Goal: Contribute content

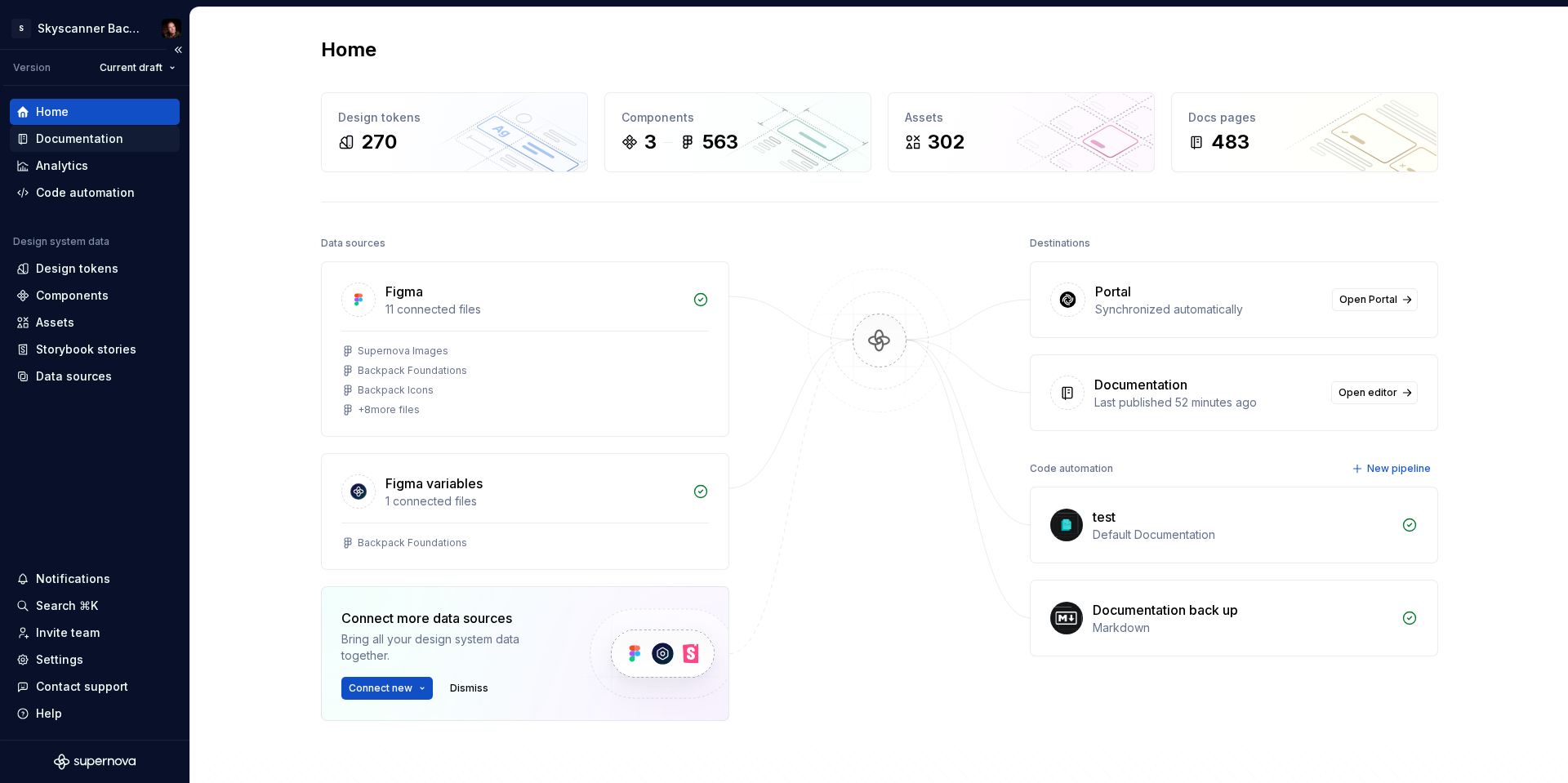
click at [68, 135] on div "Documentation" at bounding box center [79, 139] width 87 height 16
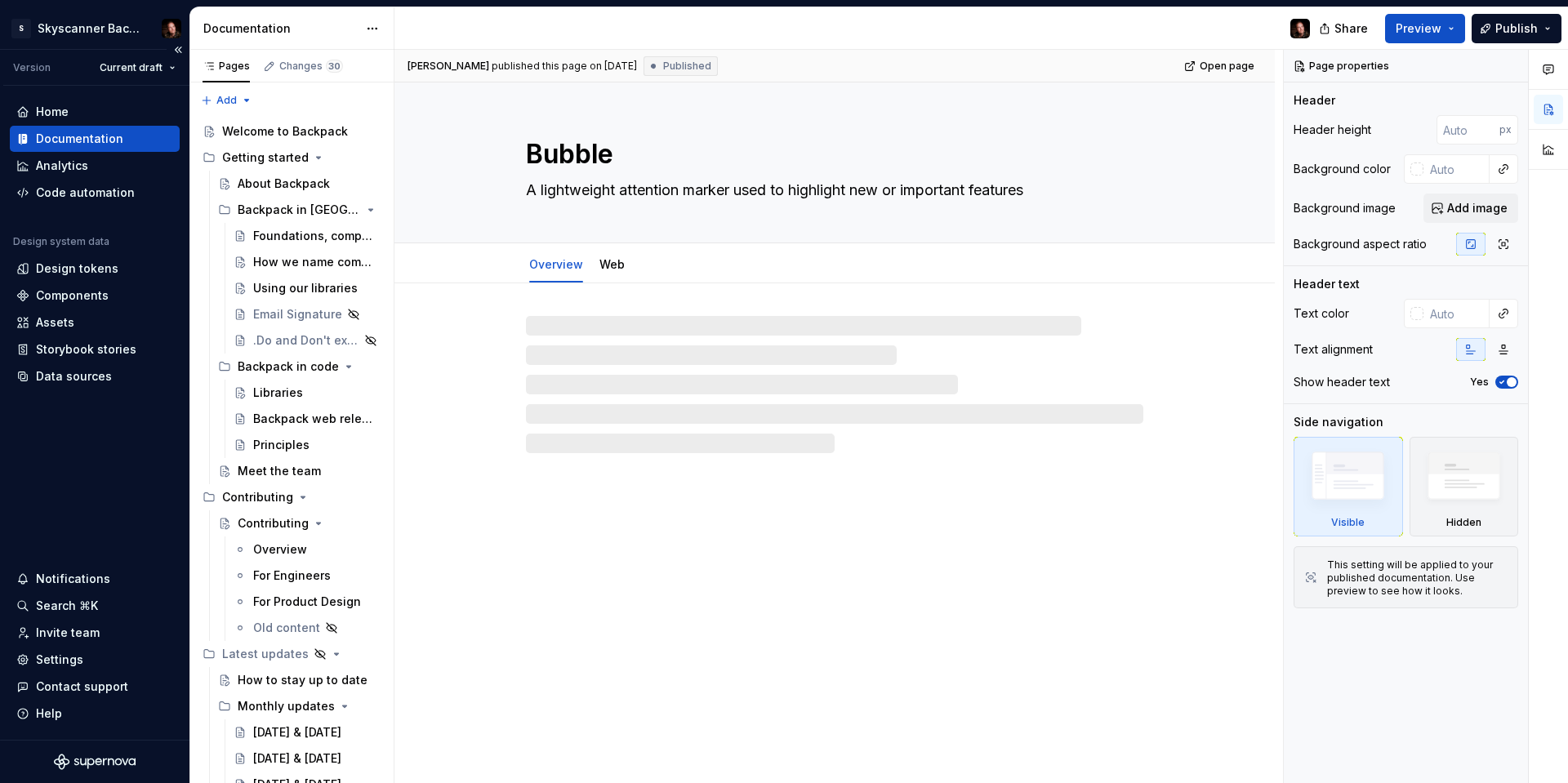
type textarea "*"
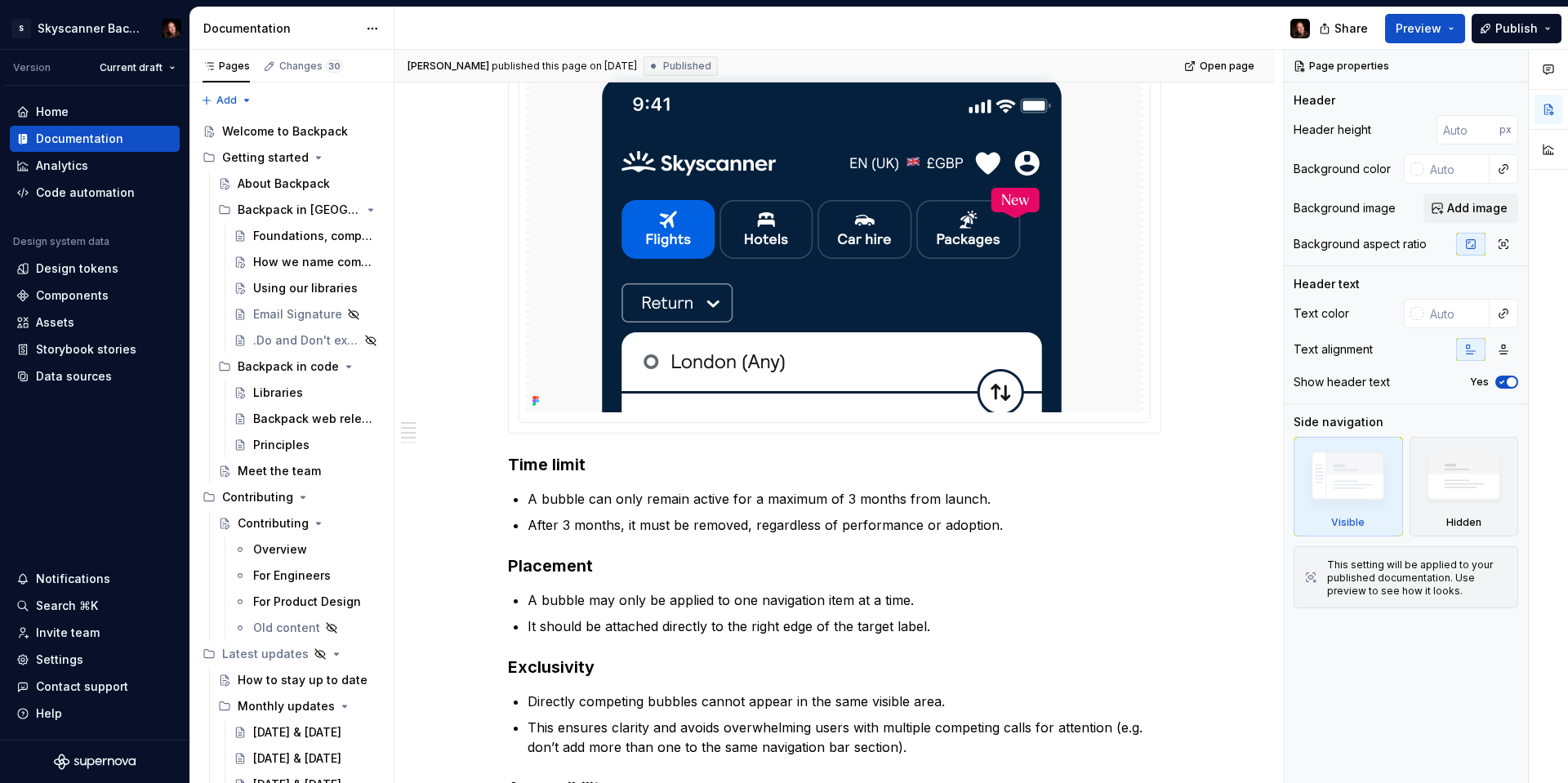
scroll to position [695, 0]
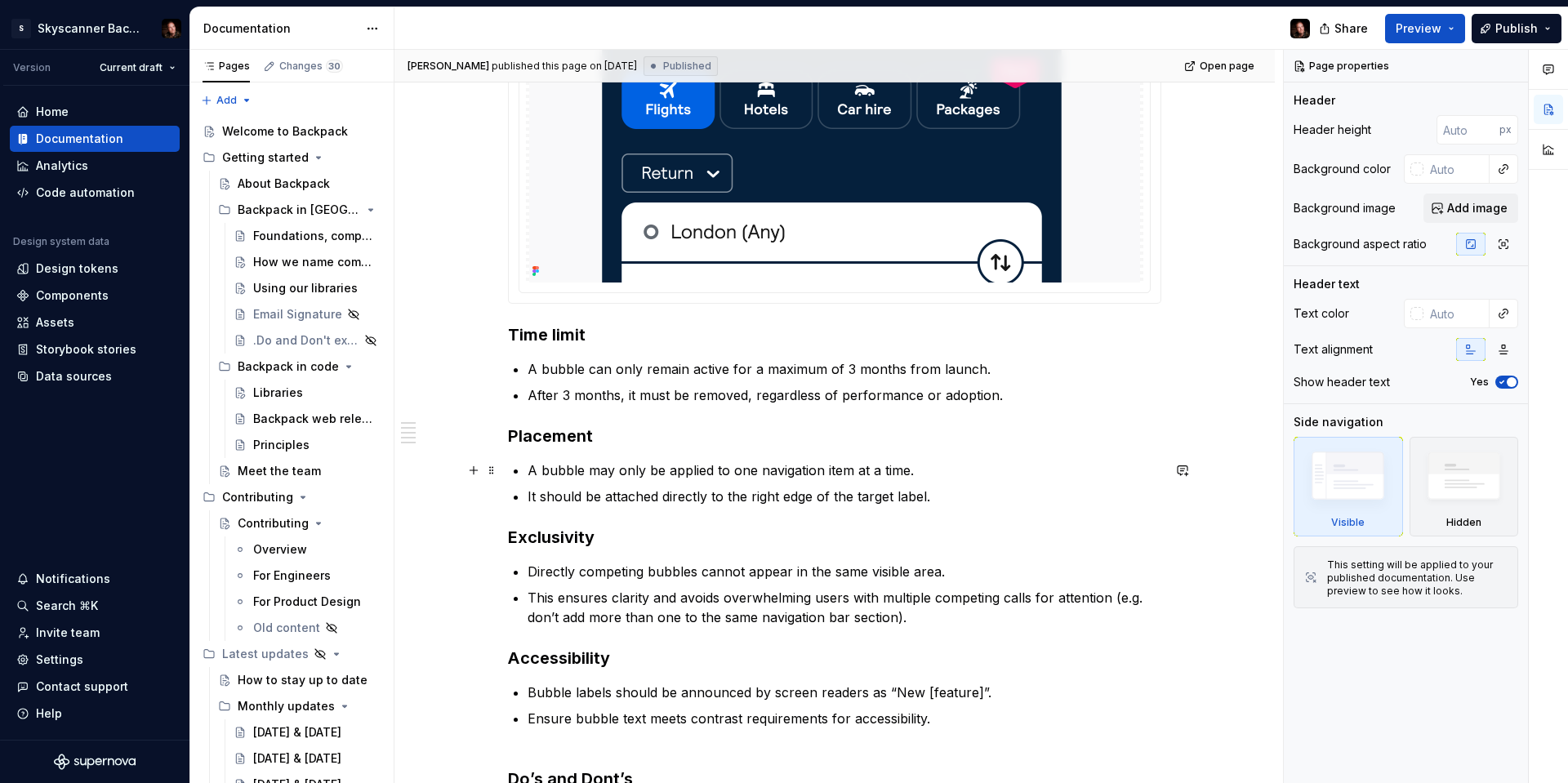
drag, startPoint x: 585, startPoint y: 459, endPoint x: 548, endPoint y: 451, distance: 37.9
click at [585, 459] on div "**********" at bounding box center [834, 469] width 653 height 1684
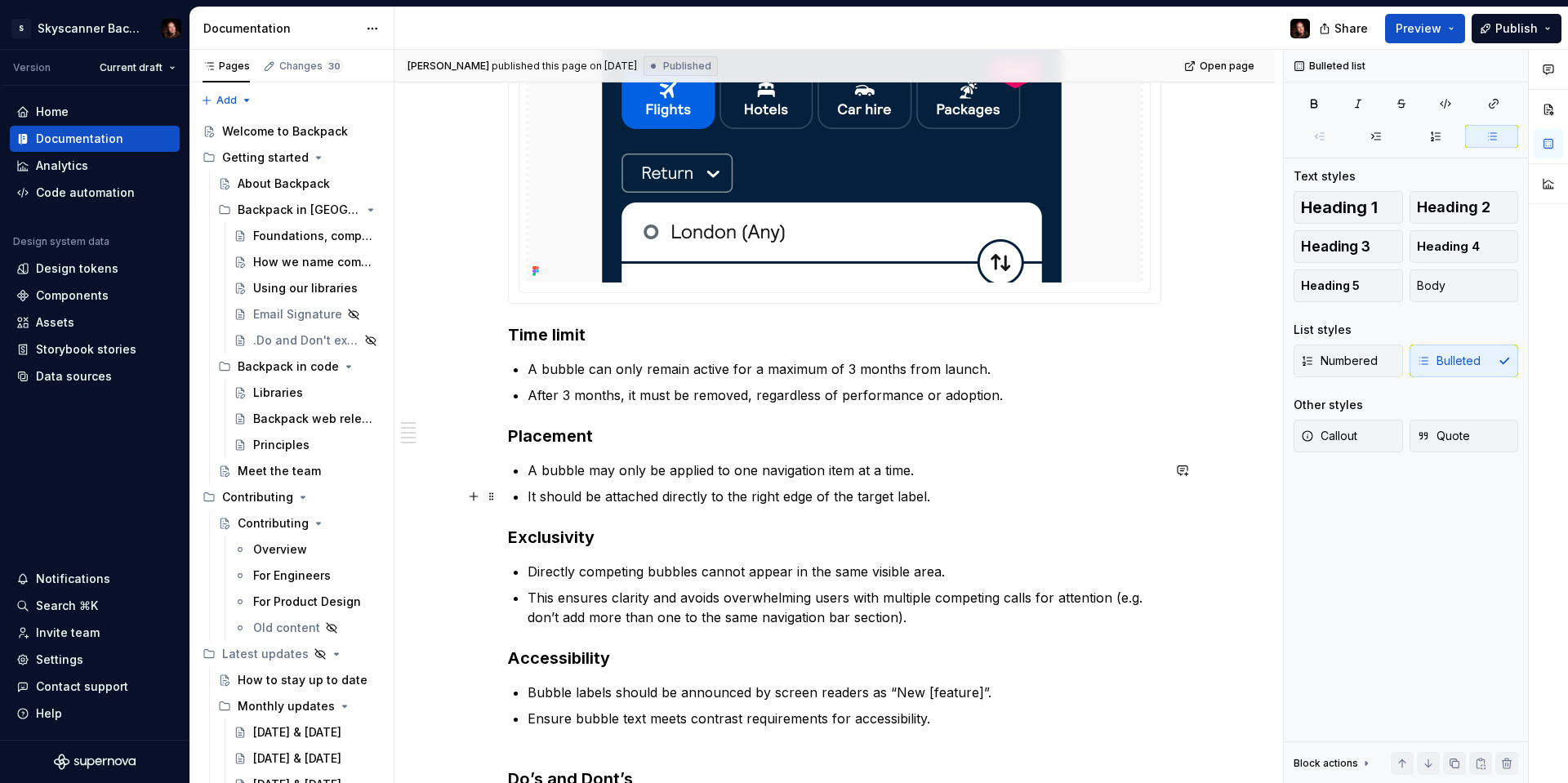
click at [893, 504] on p "It should be attached directly to the right edge of the target label." at bounding box center [843, 496] width 634 height 20
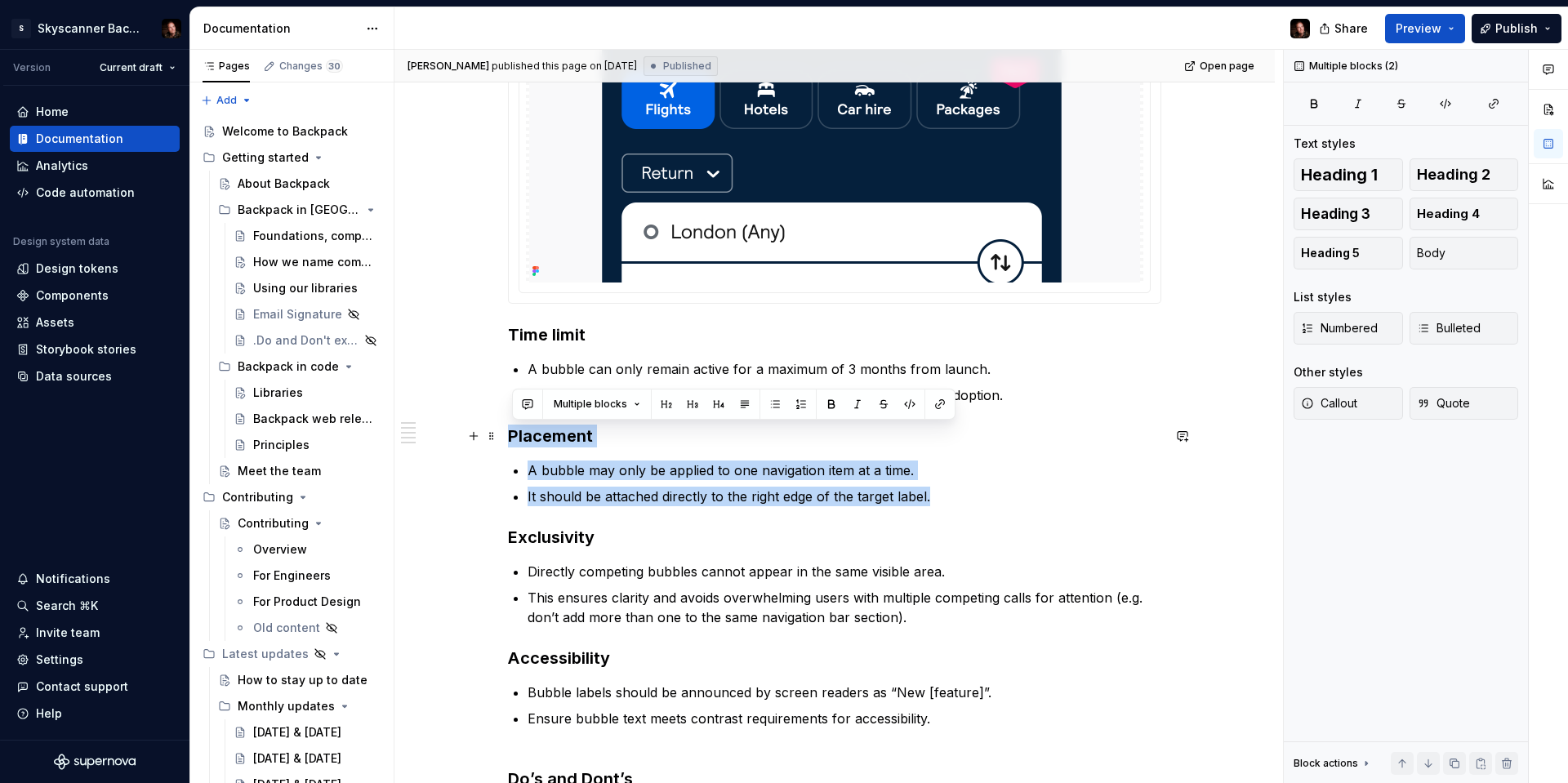
drag, startPoint x: 965, startPoint y: 501, endPoint x: 511, endPoint y: 435, distance: 458.8
click at [508, 435] on div "**********" at bounding box center [834, 577] width 880 height 1978
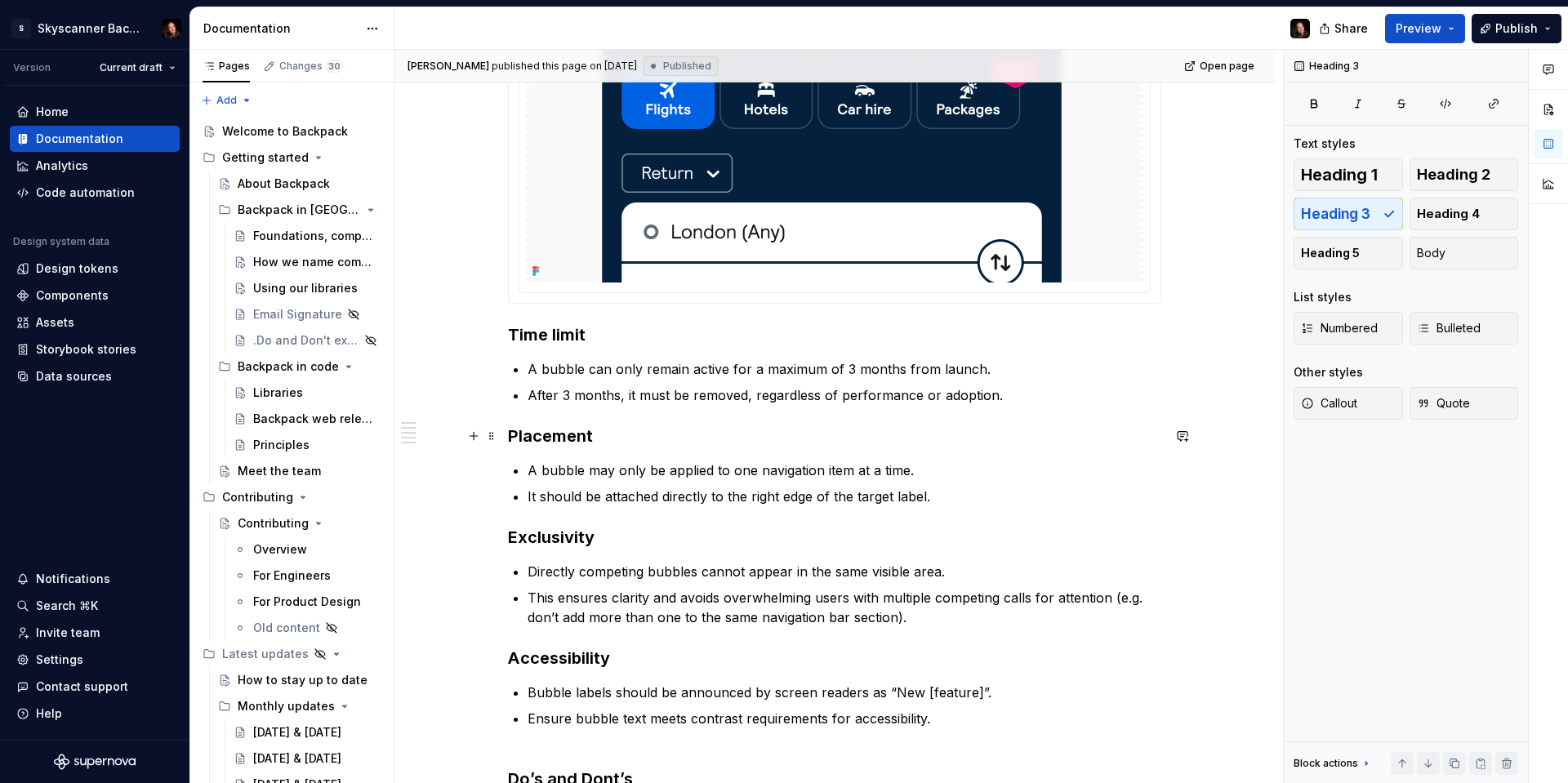
click at [570, 438] on h3 "Placement" at bounding box center [834, 435] width 653 height 23
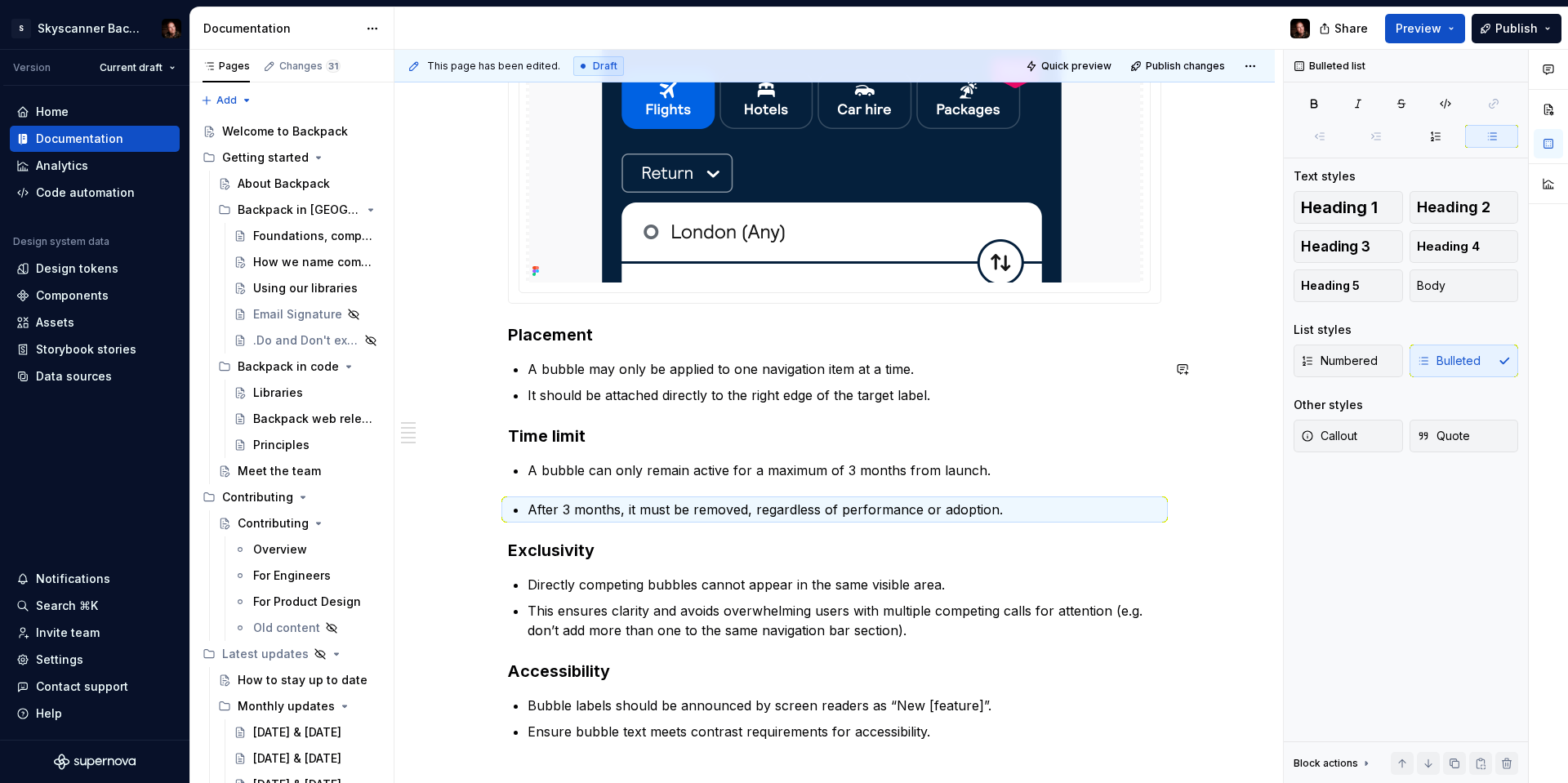
click at [675, 346] on div "**********" at bounding box center [834, 476] width 653 height 1697
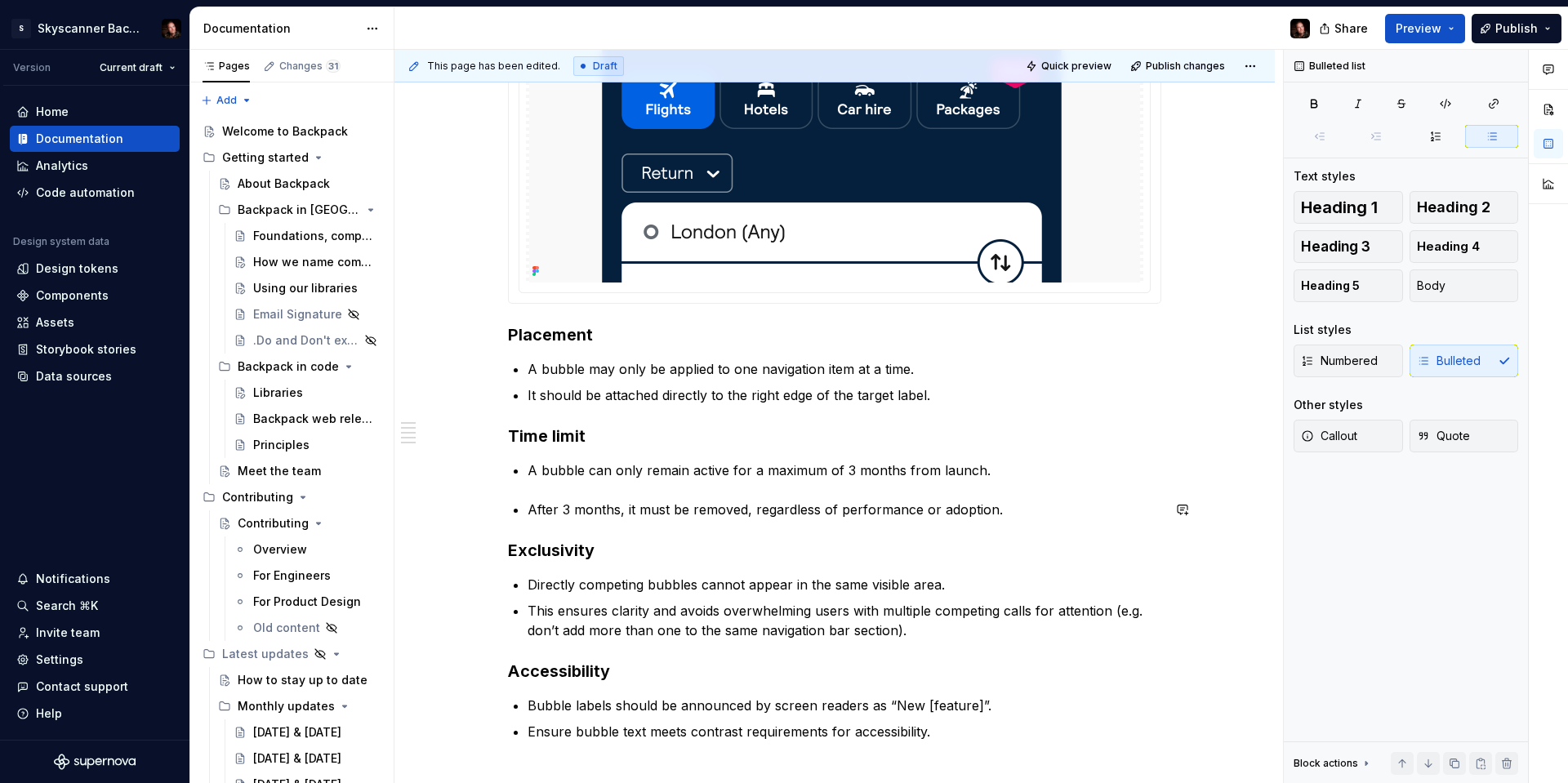
drag, startPoint x: 531, startPoint y: 487, endPoint x: 565, endPoint y: 487, distance: 34.0
click at [531, 487] on div "**********" at bounding box center [834, 476] width 653 height 1697
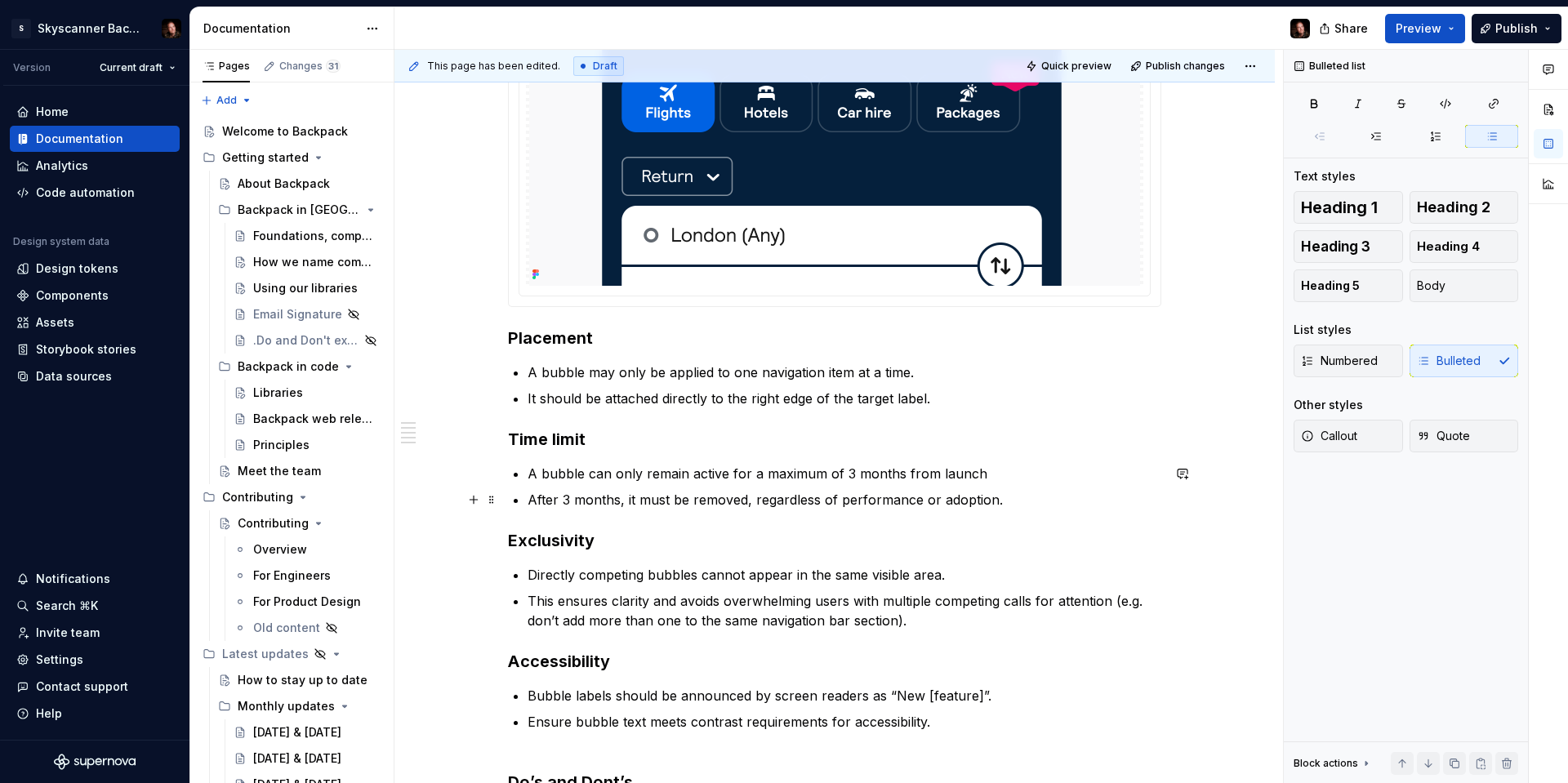
scroll to position [694, 0]
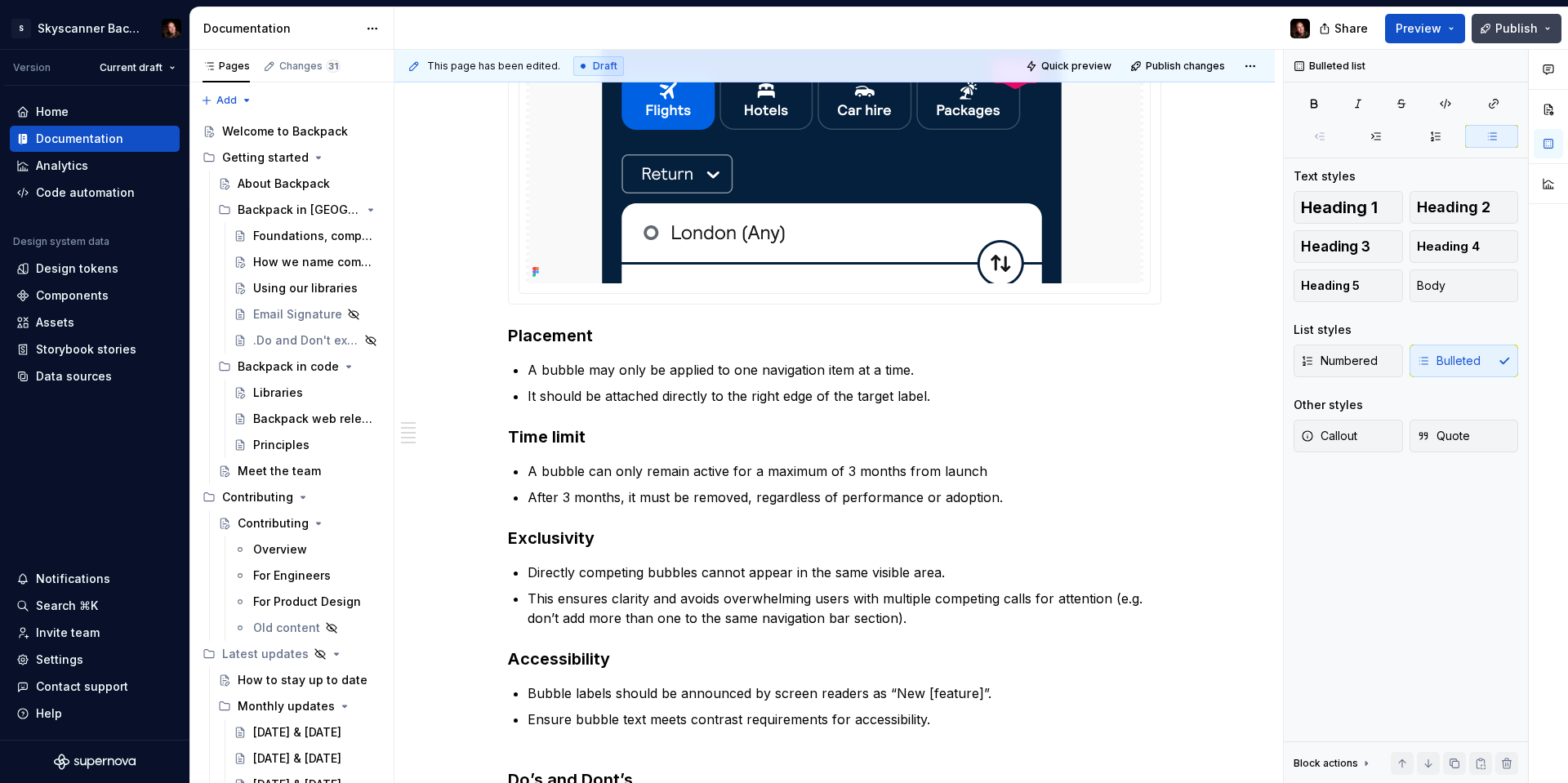
click at [1519, 31] on span "Publish" at bounding box center [1516, 29] width 42 height 16
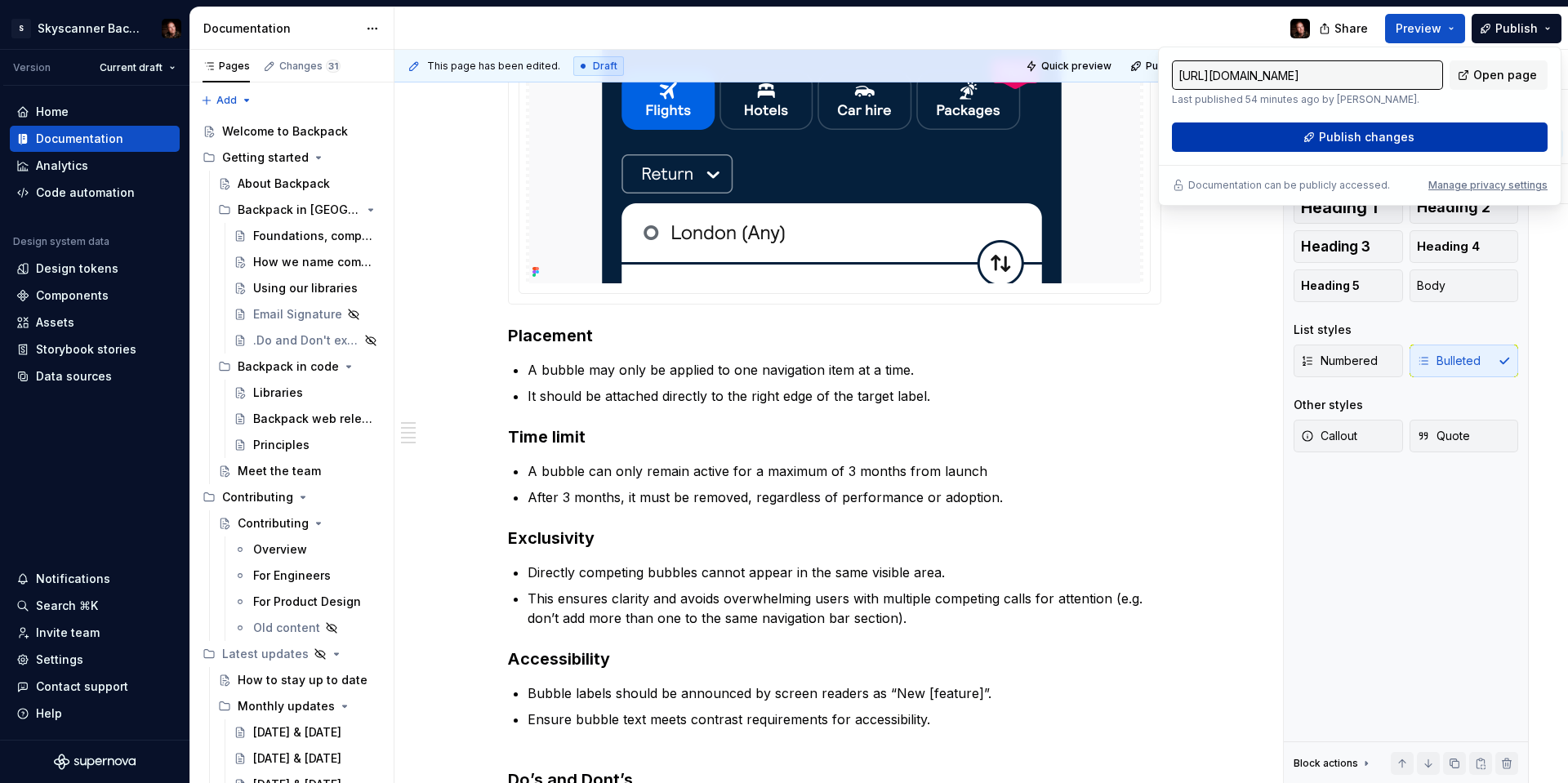
click at [1437, 132] on button "Publish changes" at bounding box center [1359, 137] width 376 height 30
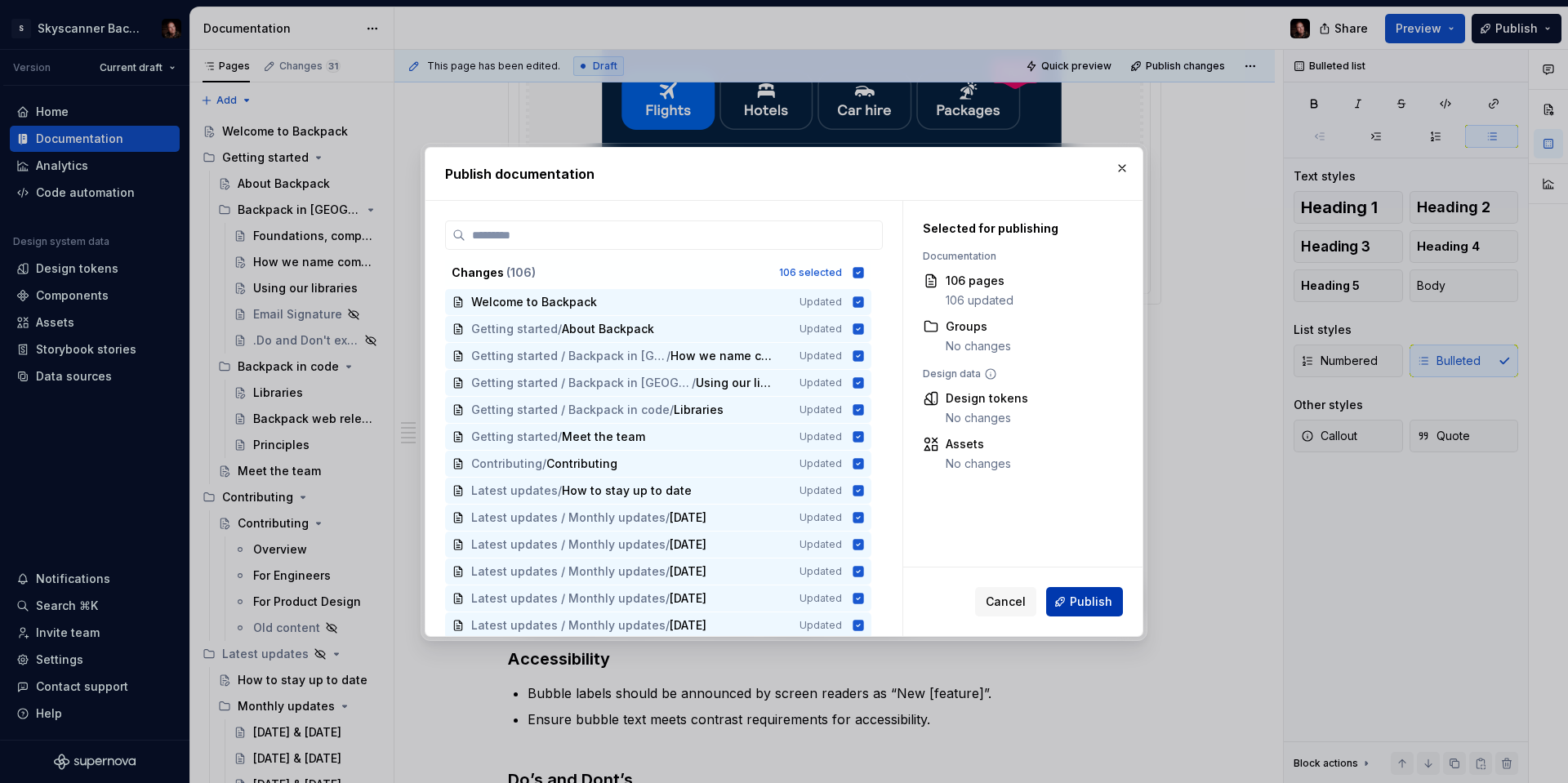
click at [1102, 604] on span "Publish" at bounding box center [1090, 602] width 42 height 16
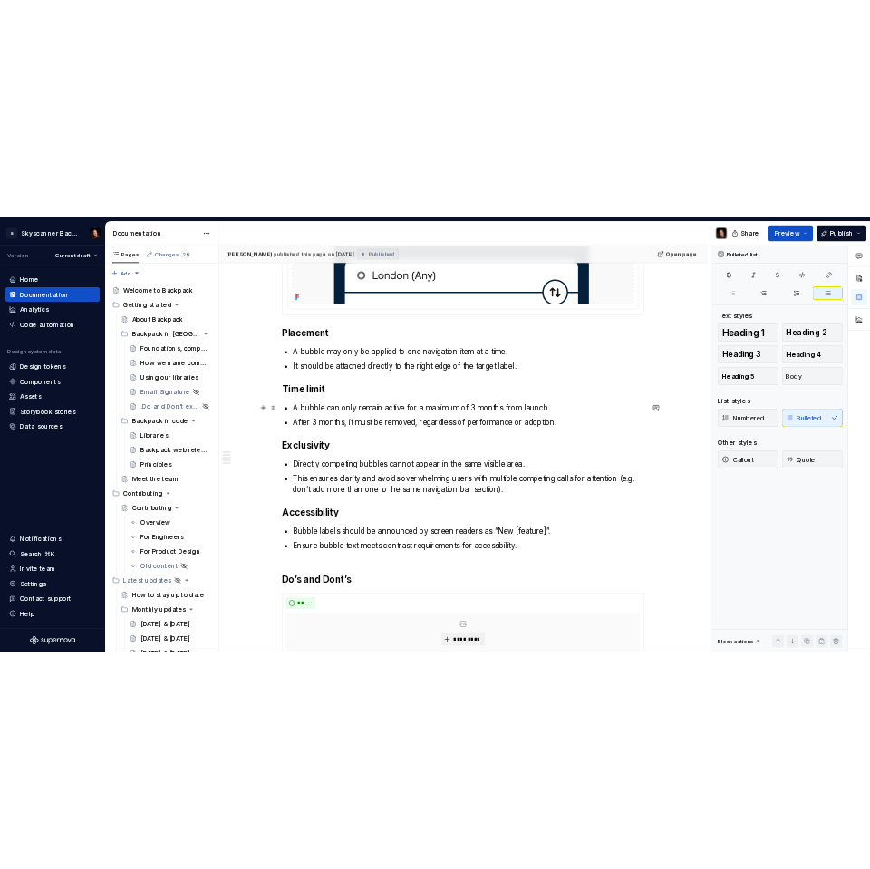
scroll to position [915, 0]
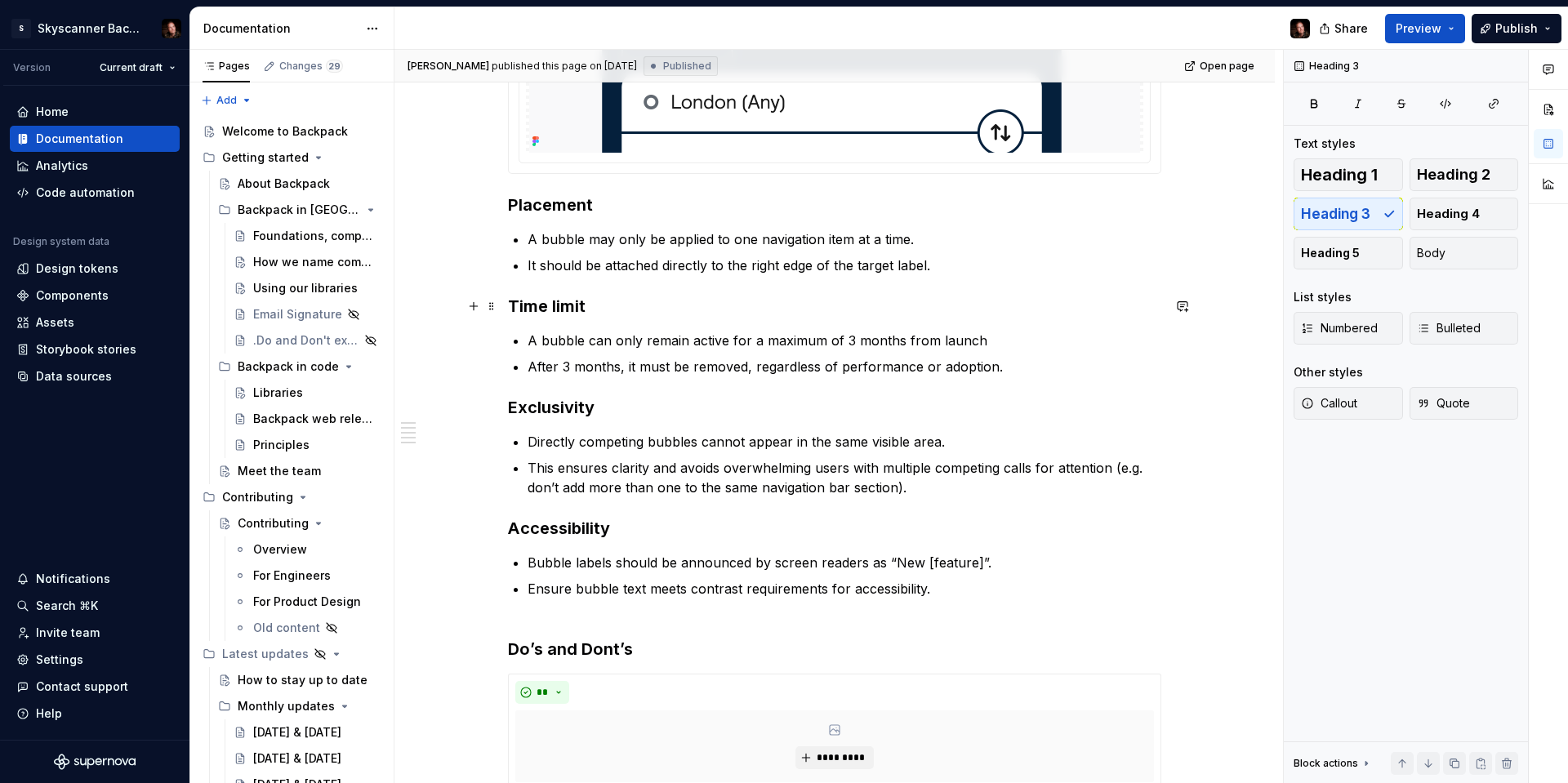
click at [927, 316] on h3 "Time limit" at bounding box center [834, 305] width 653 height 23
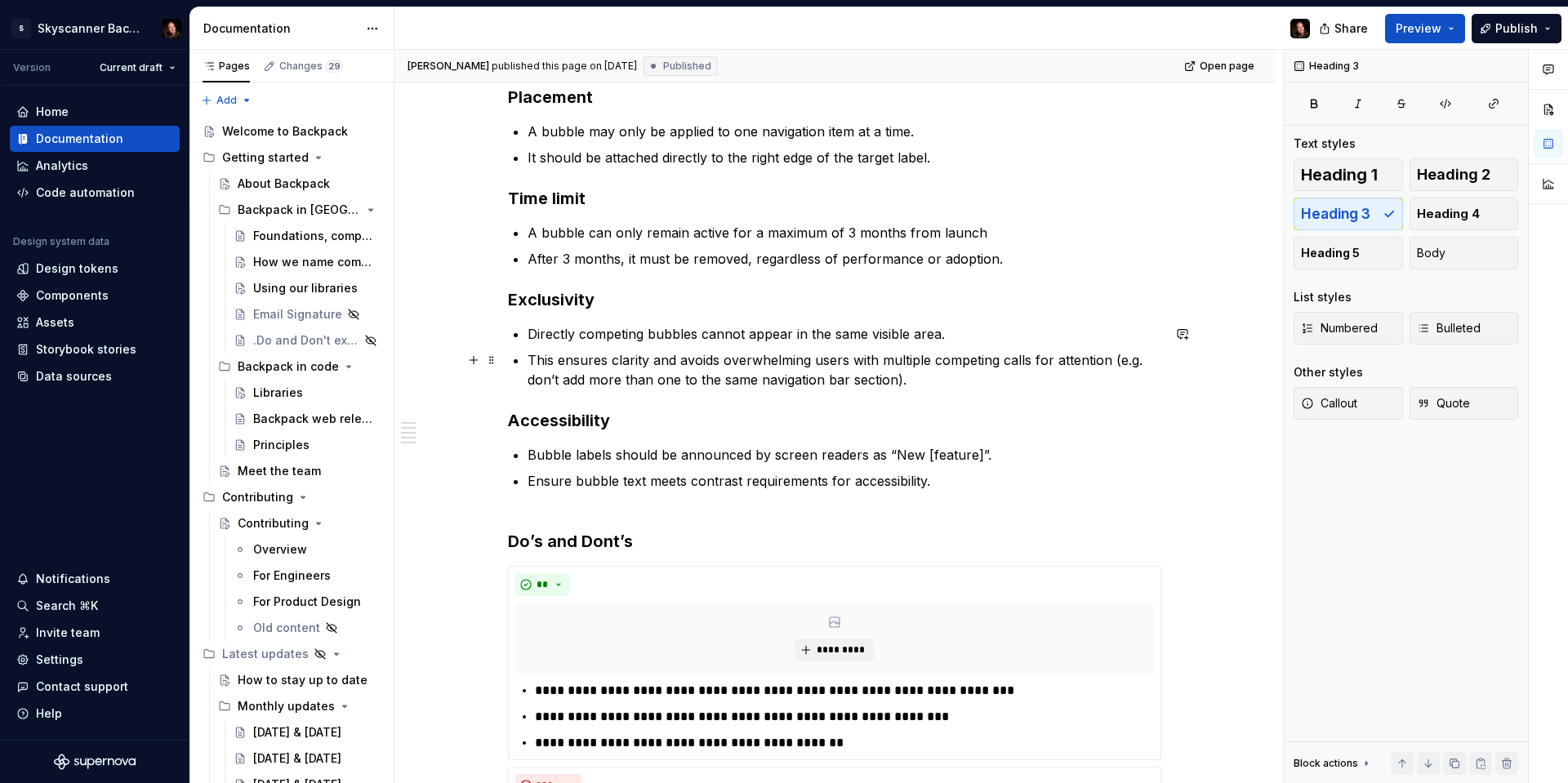
scroll to position [1031, 0]
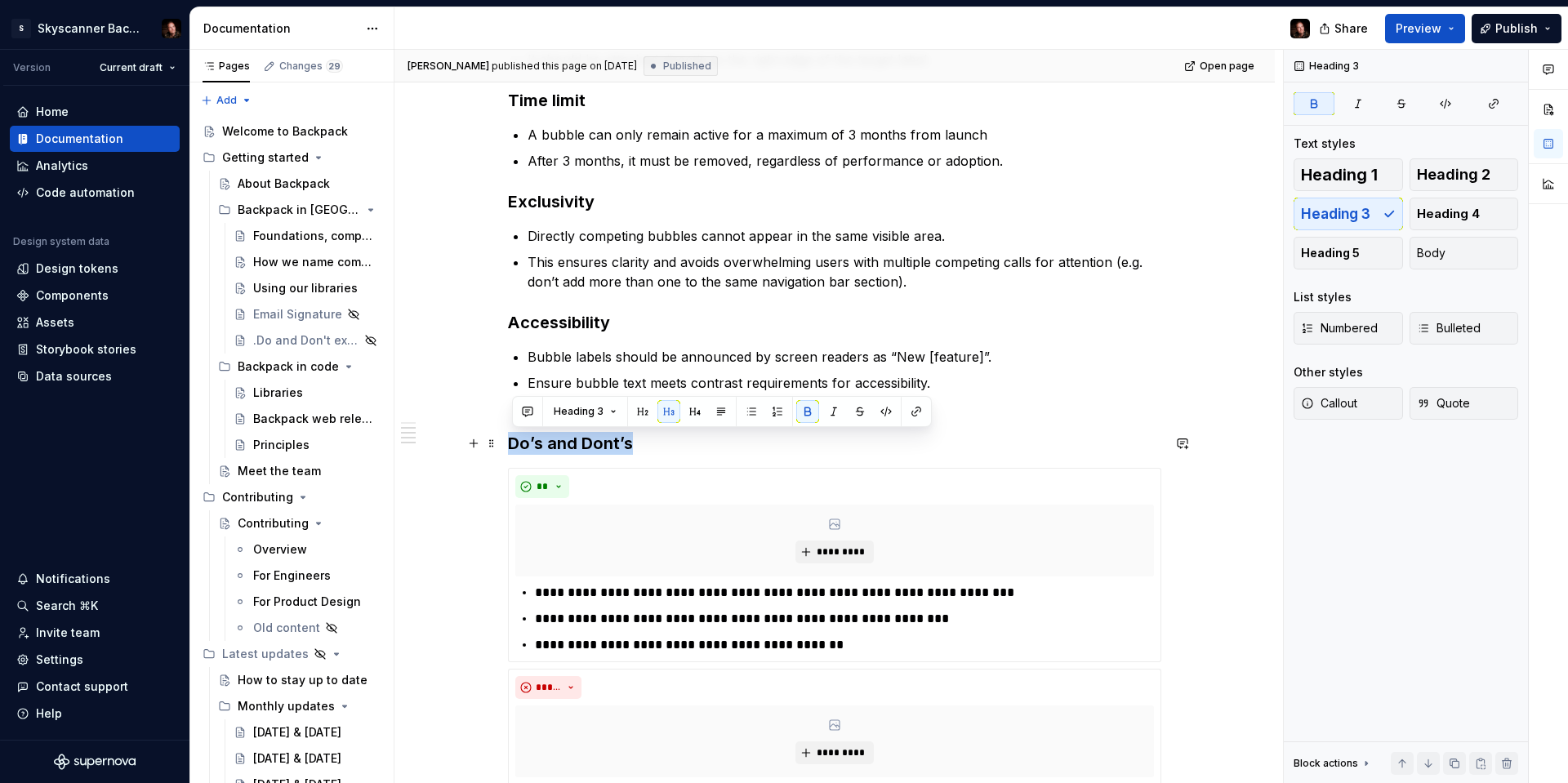
drag, startPoint x: 646, startPoint y: 445, endPoint x: 552, endPoint y: 443, distance: 94.0
click at [510, 449] on div "**********" at bounding box center [834, 241] width 880 height 1978
drag, startPoint x: 807, startPoint y: 410, endPoint x: 1392, endPoint y: 37, distance: 693.8
click at [807, 410] on button "button" at bounding box center [807, 411] width 23 height 23
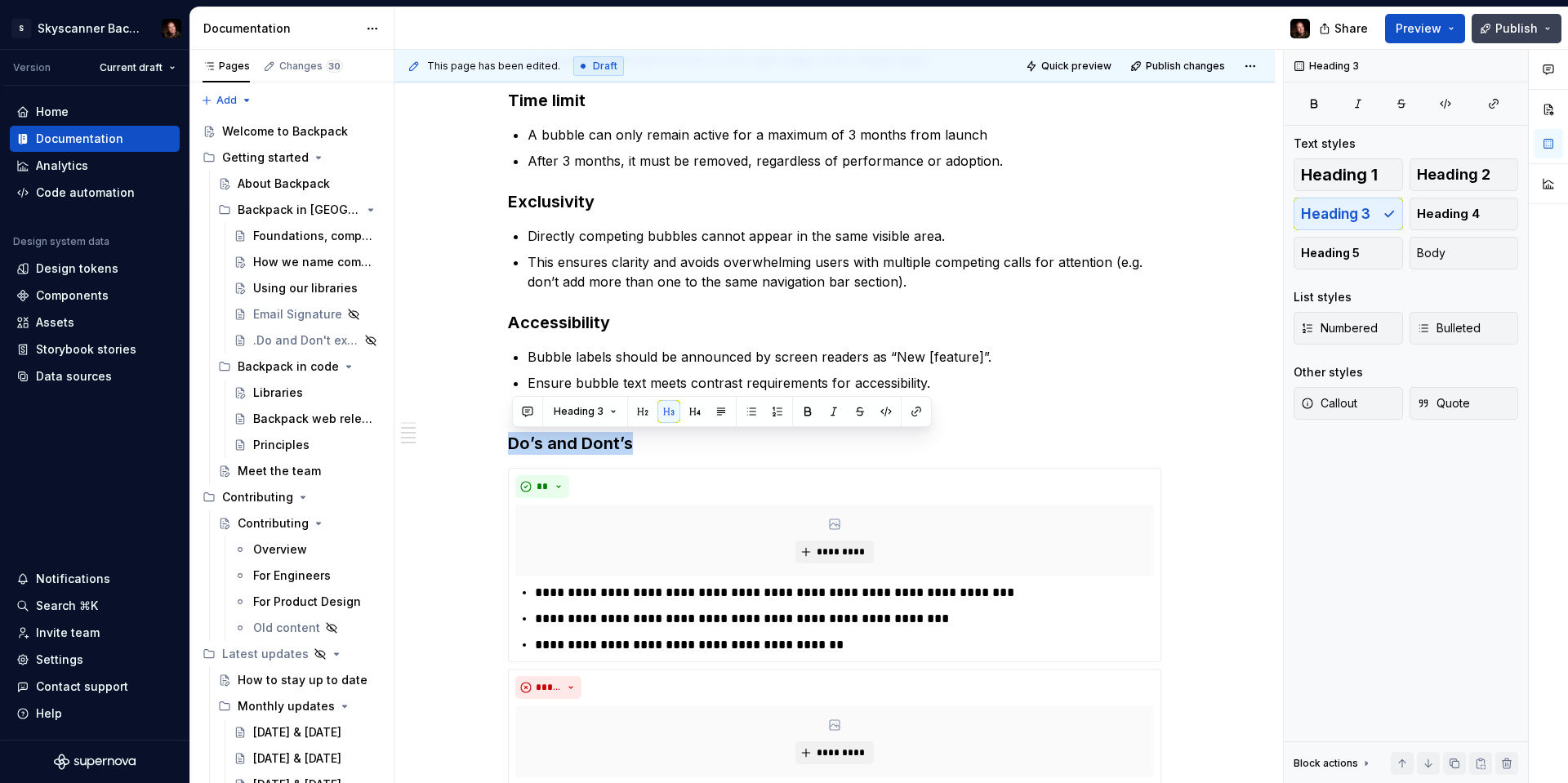
click at [1525, 25] on span "Publish" at bounding box center [1516, 29] width 42 height 16
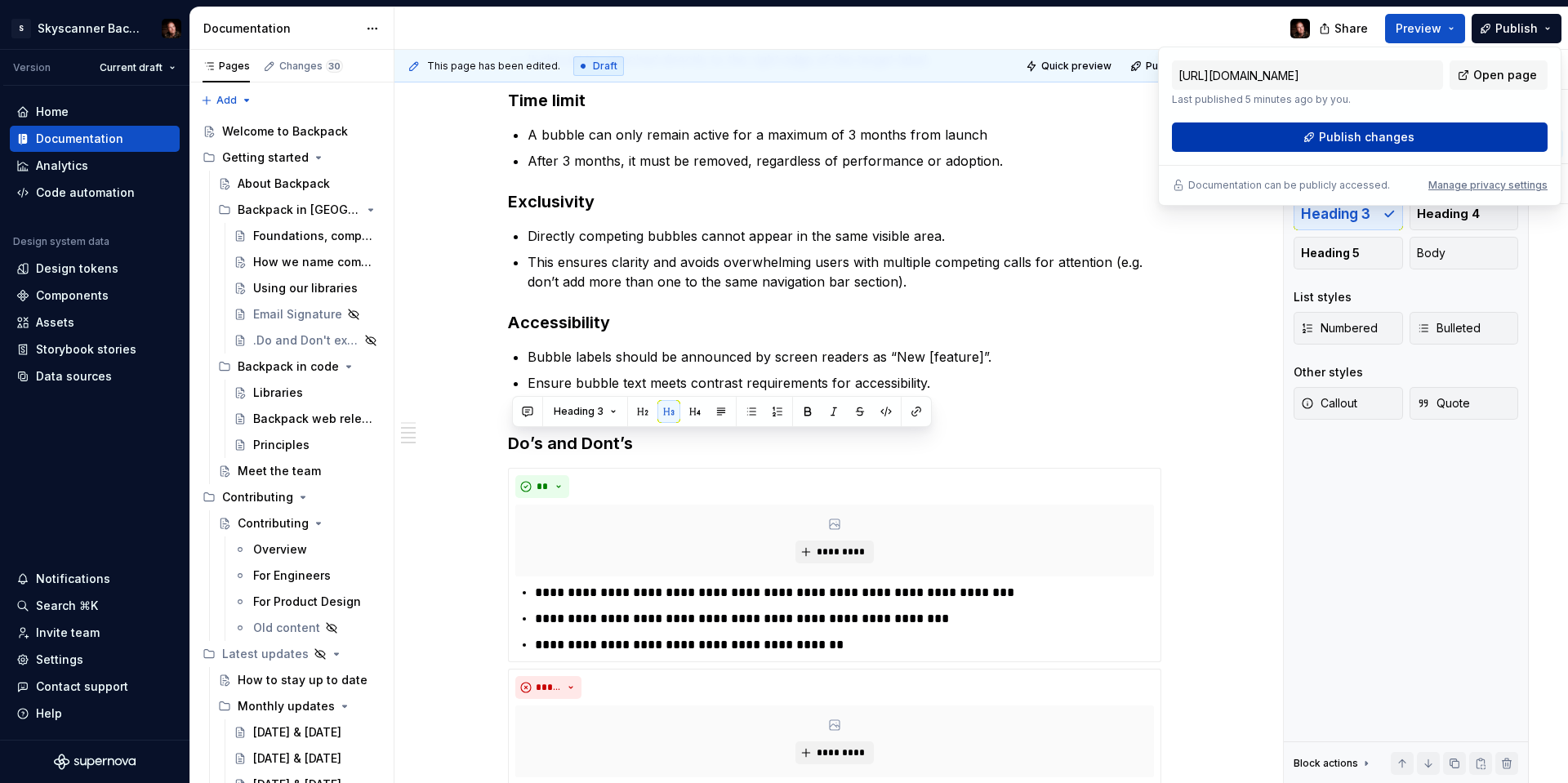
click at [1429, 144] on button "Publish changes" at bounding box center [1359, 137] width 376 height 30
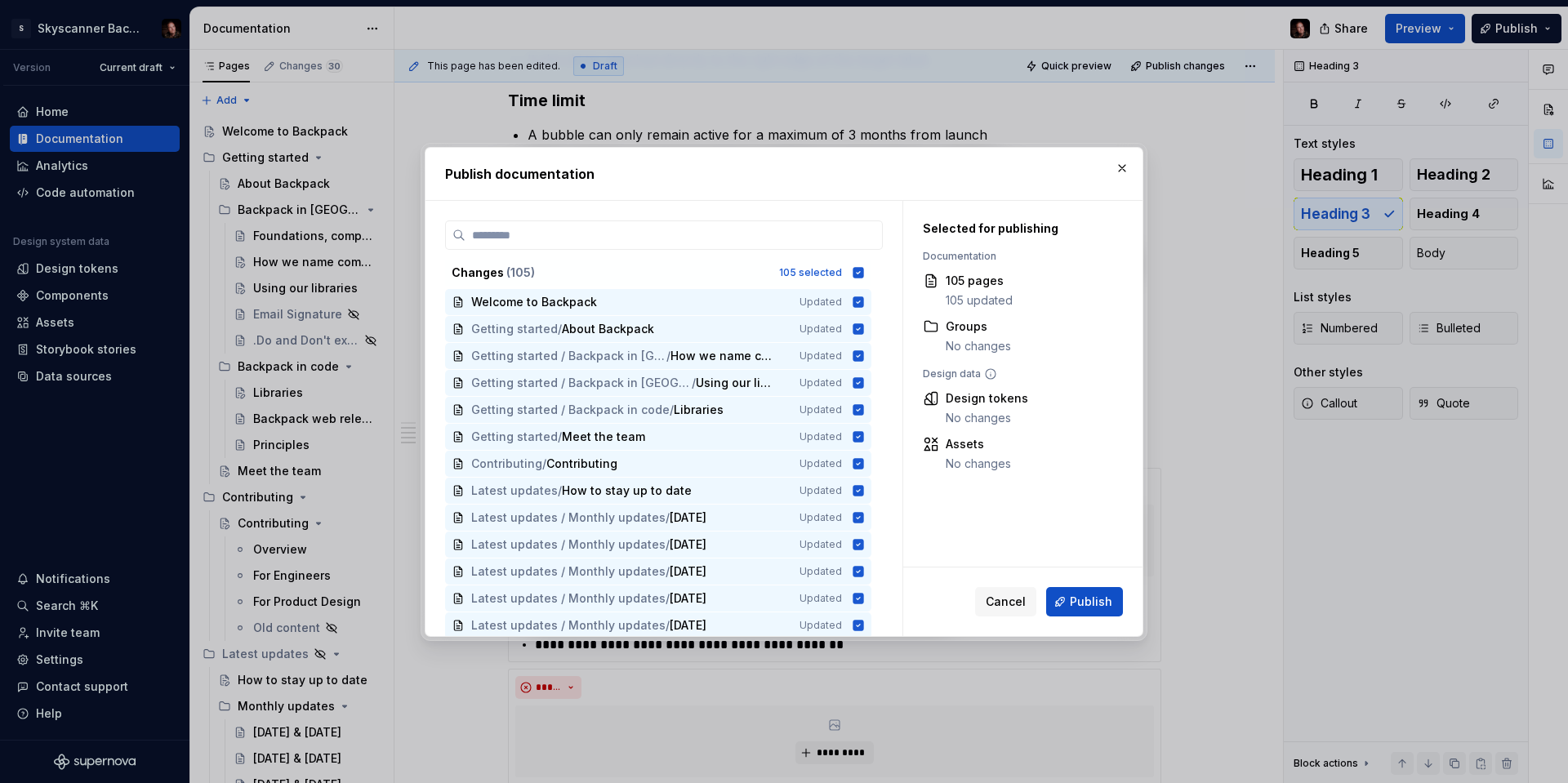
click at [1094, 605] on span "Publish" at bounding box center [1090, 602] width 42 height 16
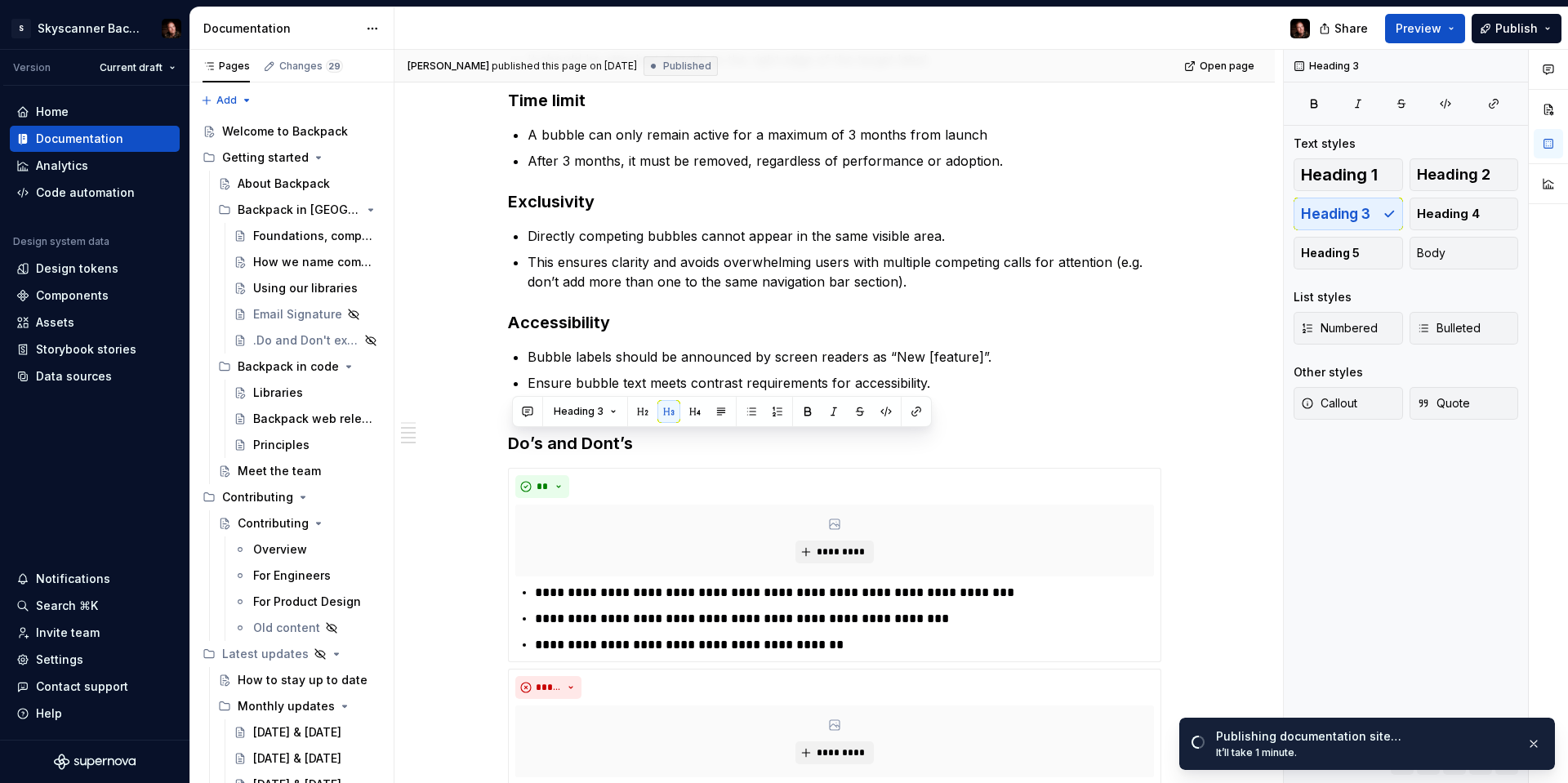
type textarea "*"
